Goal: Navigation & Orientation: Find specific page/section

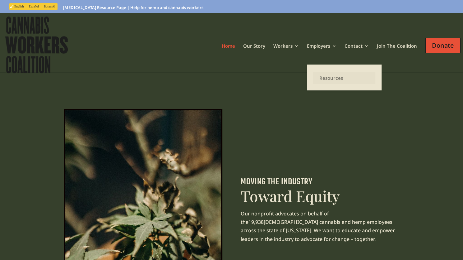
click at [327, 77] on link "Resources" at bounding box center [344, 78] width 62 height 12
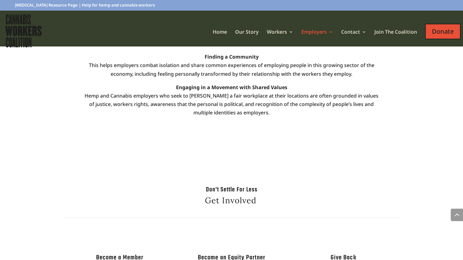
scroll to position [1054, 0]
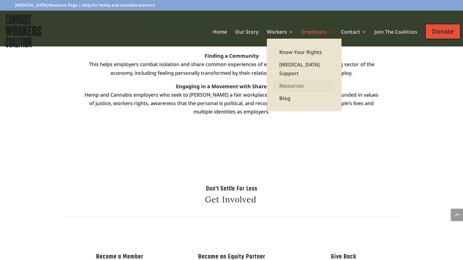
click at [293, 79] on link "Resources" at bounding box center [304, 85] width 62 height 12
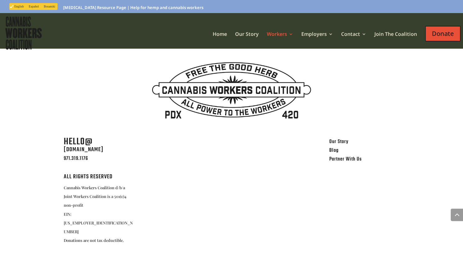
scroll to position [769, 0]
